Goal: Find specific page/section: Find specific page/section

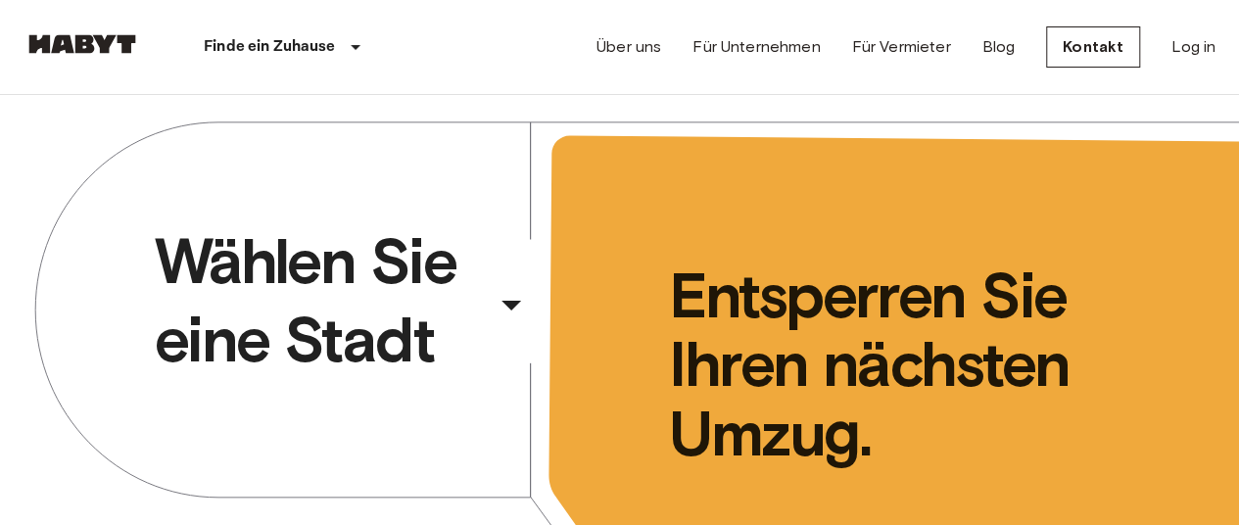
click at [482, 325] on div "​" at bounding box center [538, 321] width 202 height 40
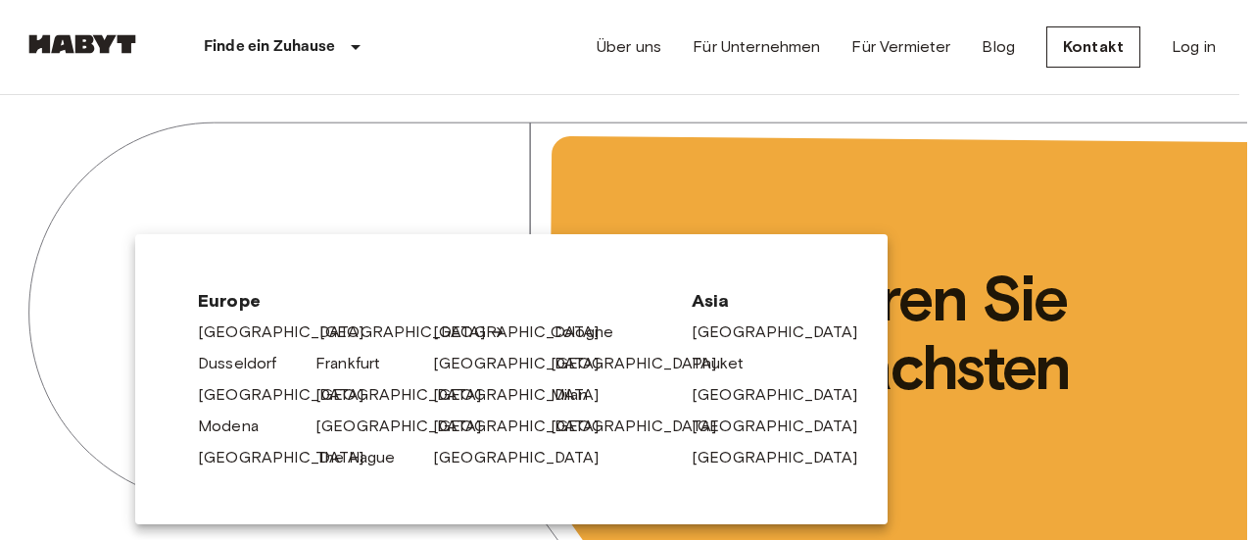
click at [490, 330] on icon at bounding box center [498, 332] width 16 height 16
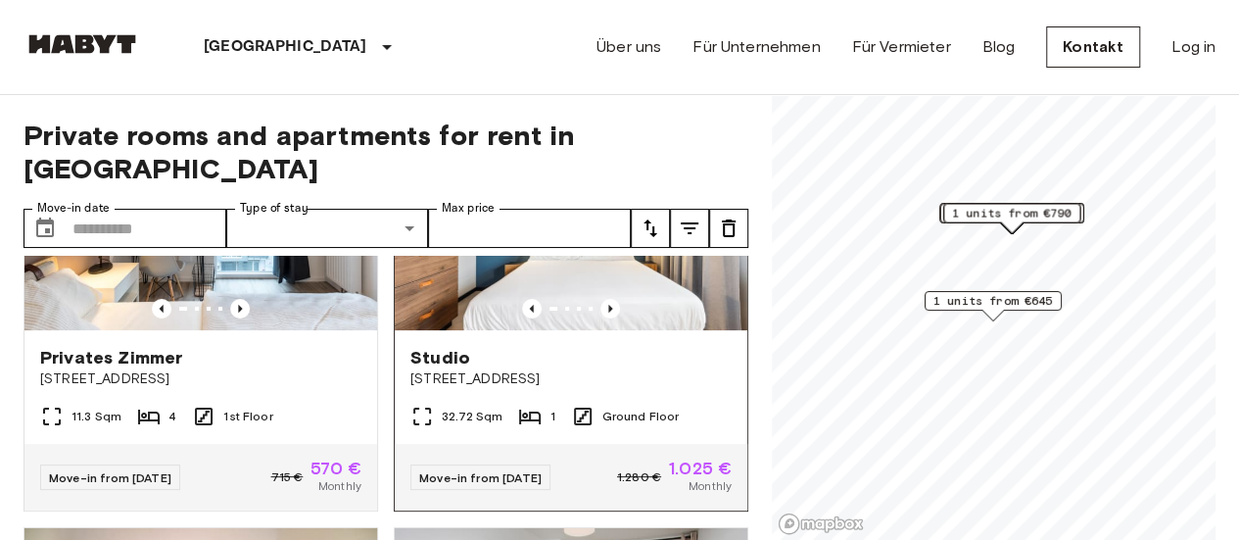
scroll to position [196, 0]
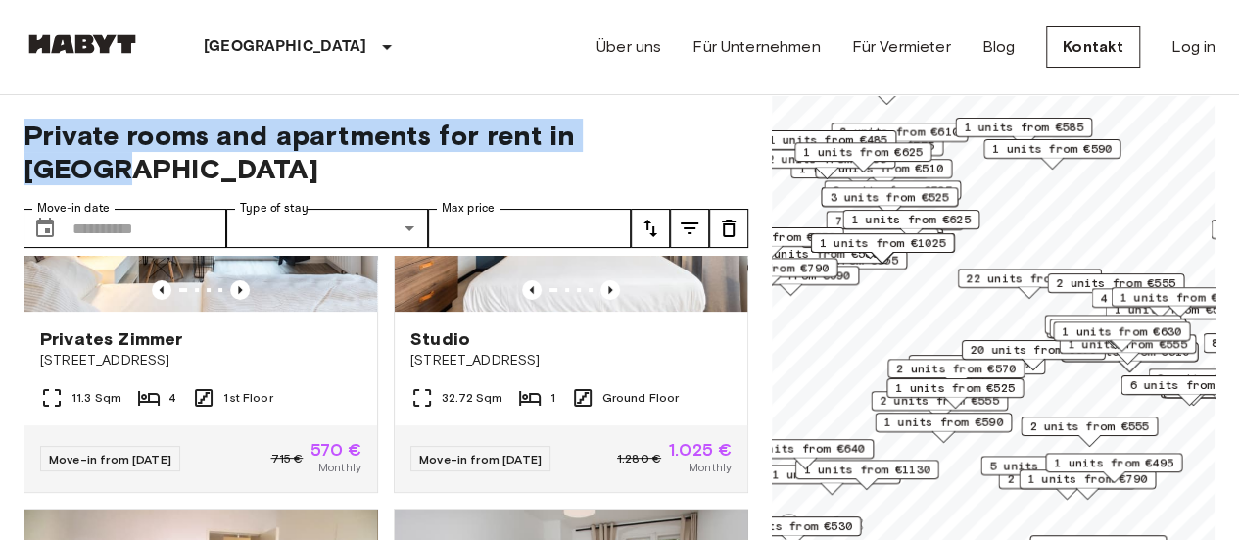
drag, startPoint x: 680, startPoint y: 139, endPoint x: 32, endPoint y: 128, distance: 647.6
click at [32, 128] on span "Private rooms and apartments for rent in [GEOGRAPHIC_DATA]" at bounding box center [386, 152] width 725 height 67
